Goal: Information Seeking & Learning: Check status

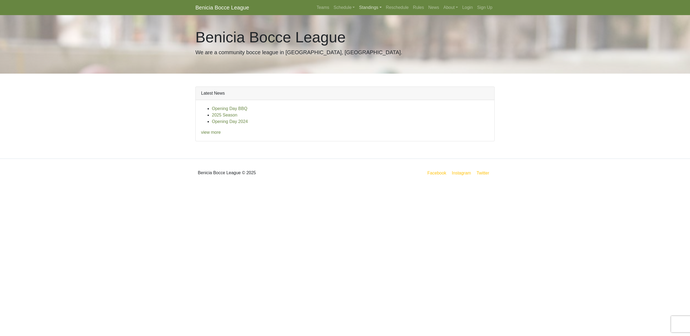
click at [369, 7] on link "Standings" at bounding box center [370, 7] width 27 height 11
click at [369, 47] on link "[DATE] Night" at bounding box center [378, 46] width 43 height 9
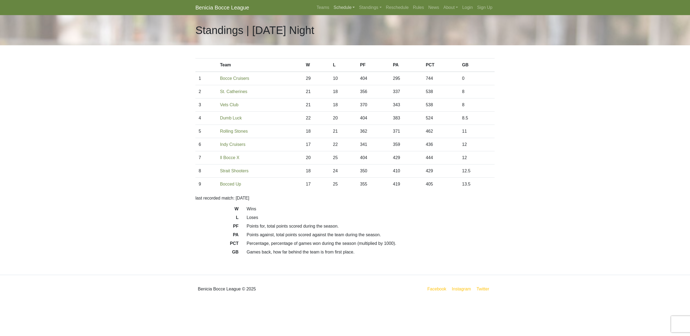
click at [342, 8] on link "Schedule" at bounding box center [344, 7] width 26 height 11
click at [340, 47] on link "[DATE] Night" at bounding box center [353, 46] width 43 height 9
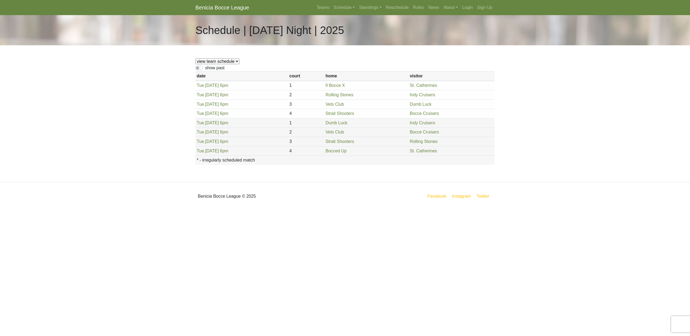
click at [205, 69] on label "show past" at bounding box center [214, 68] width 19 height 6
click at [205, 68] on input "show past" at bounding box center [207, 67] width 4 height 4
checkbox input "true"
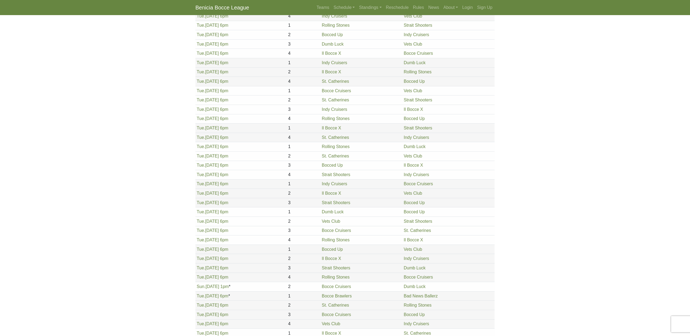
scroll to position [481, 0]
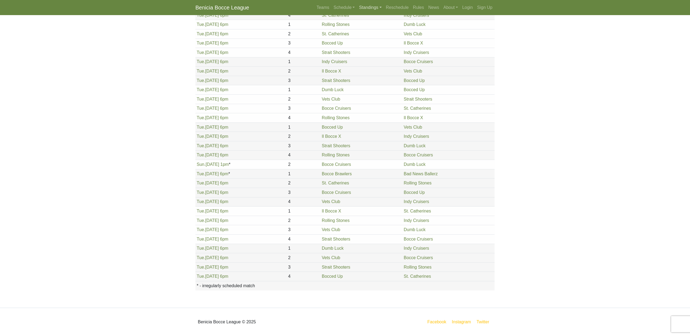
click at [371, 8] on link "Standings" at bounding box center [370, 7] width 27 height 11
click at [366, 45] on link "[DATE] Night" at bounding box center [378, 46] width 43 height 9
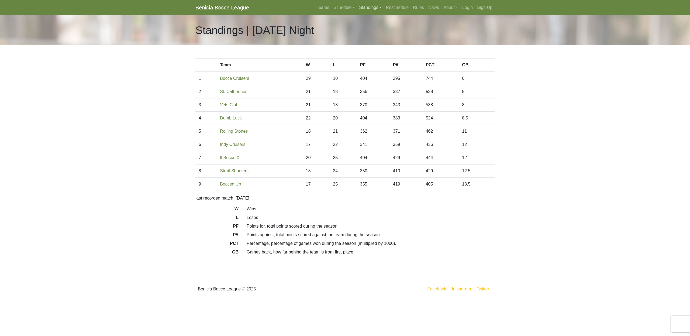
click at [366, 7] on link "Standings" at bounding box center [370, 7] width 27 height 11
click at [367, 53] on link "[DATE] Night" at bounding box center [378, 54] width 43 height 9
